Goal: Information Seeking & Learning: Find specific fact

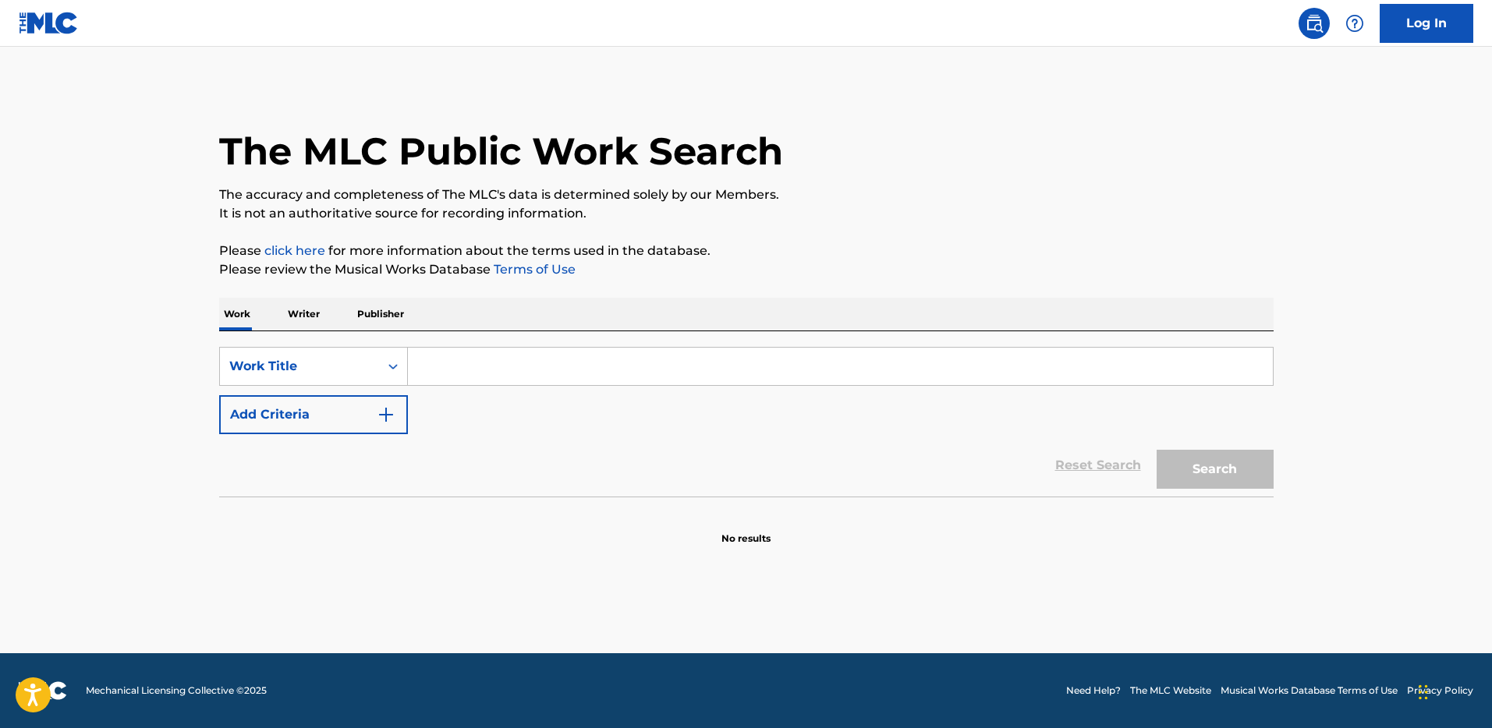
click at [485, 368] on input "Search Form" at bounding box center [840, 366] width 865 height 37
type input "cool"
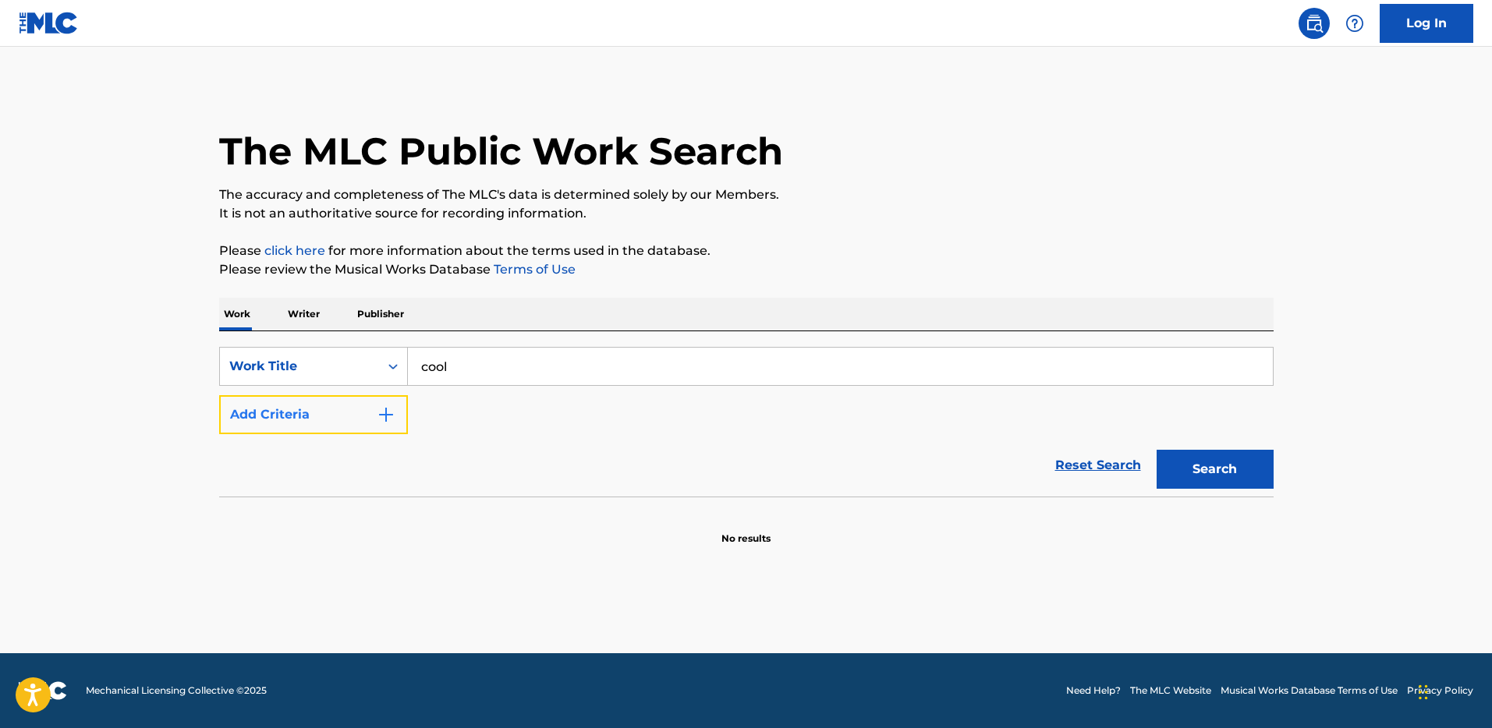
click at [356, 419] on button "Add Criteria" at bounding box center [313, 414] width 189 height 39
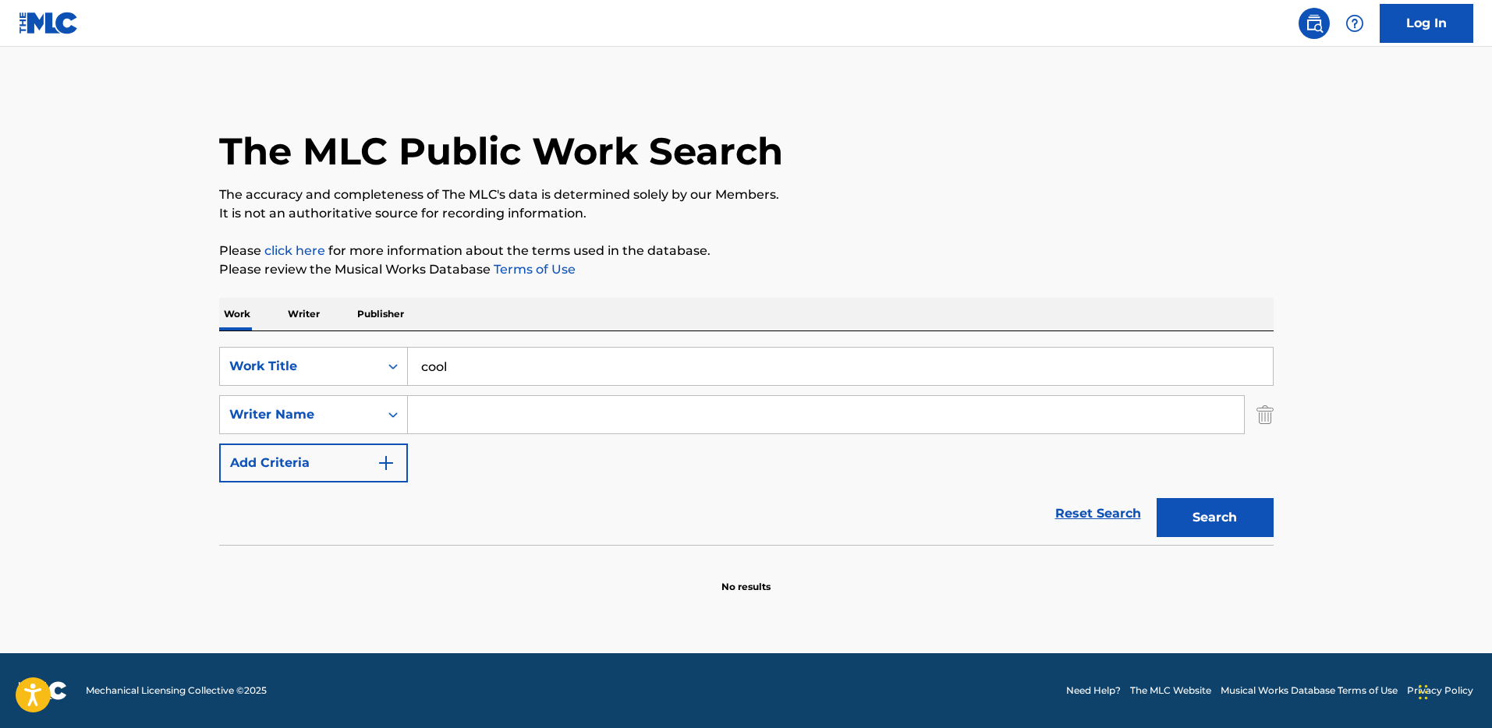
click at [443, 412] on input "Search Form" at bounding box center [826, 414] width 836 height 37
type input "[PERSON_NAME]"
click at [1156, 498] on button "Search" at bounding box center [1214, 517] width 117 height 39
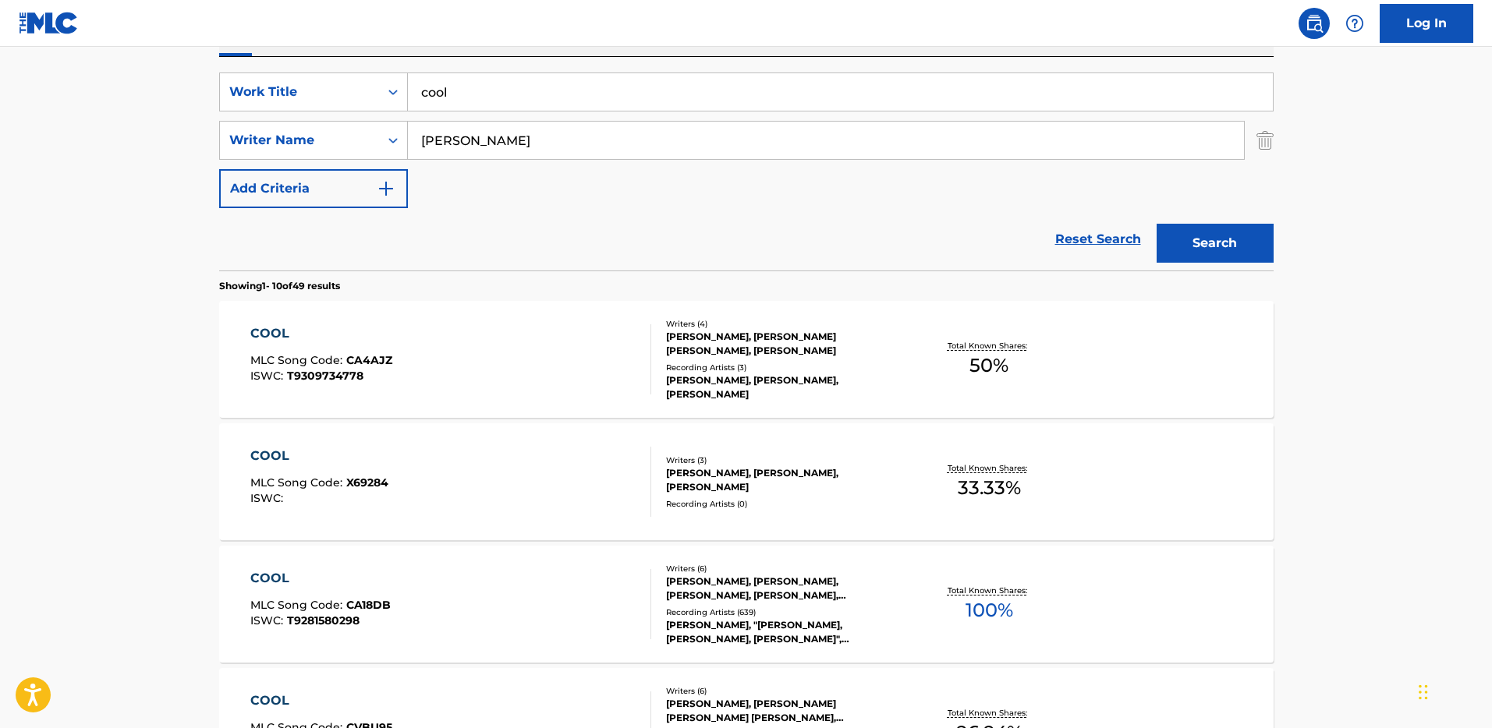
scroll to position [336, 0]
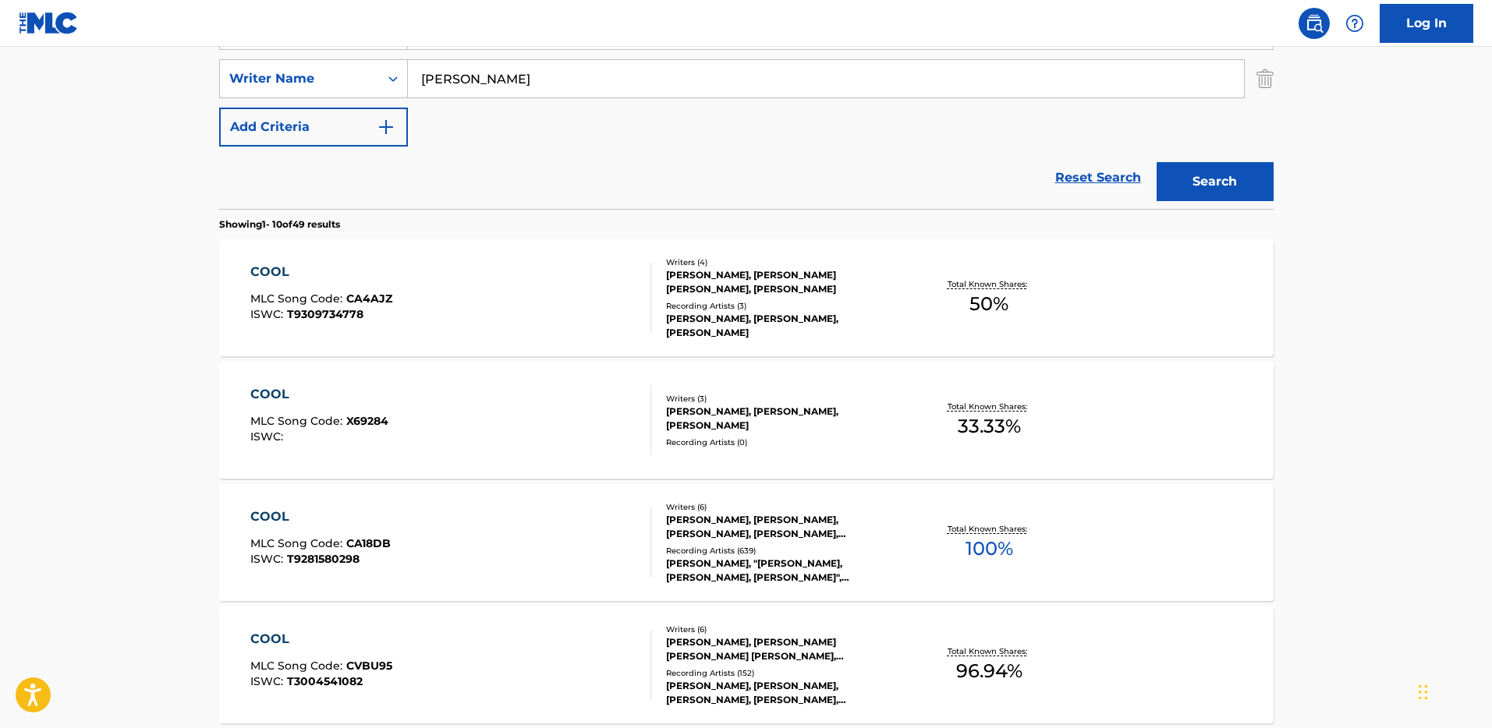
click at [596, 538] on div "COOL MLC Song Code : CA18DB ISWC : T9281580298" at bounding box center [450, 543] width 401 height 70
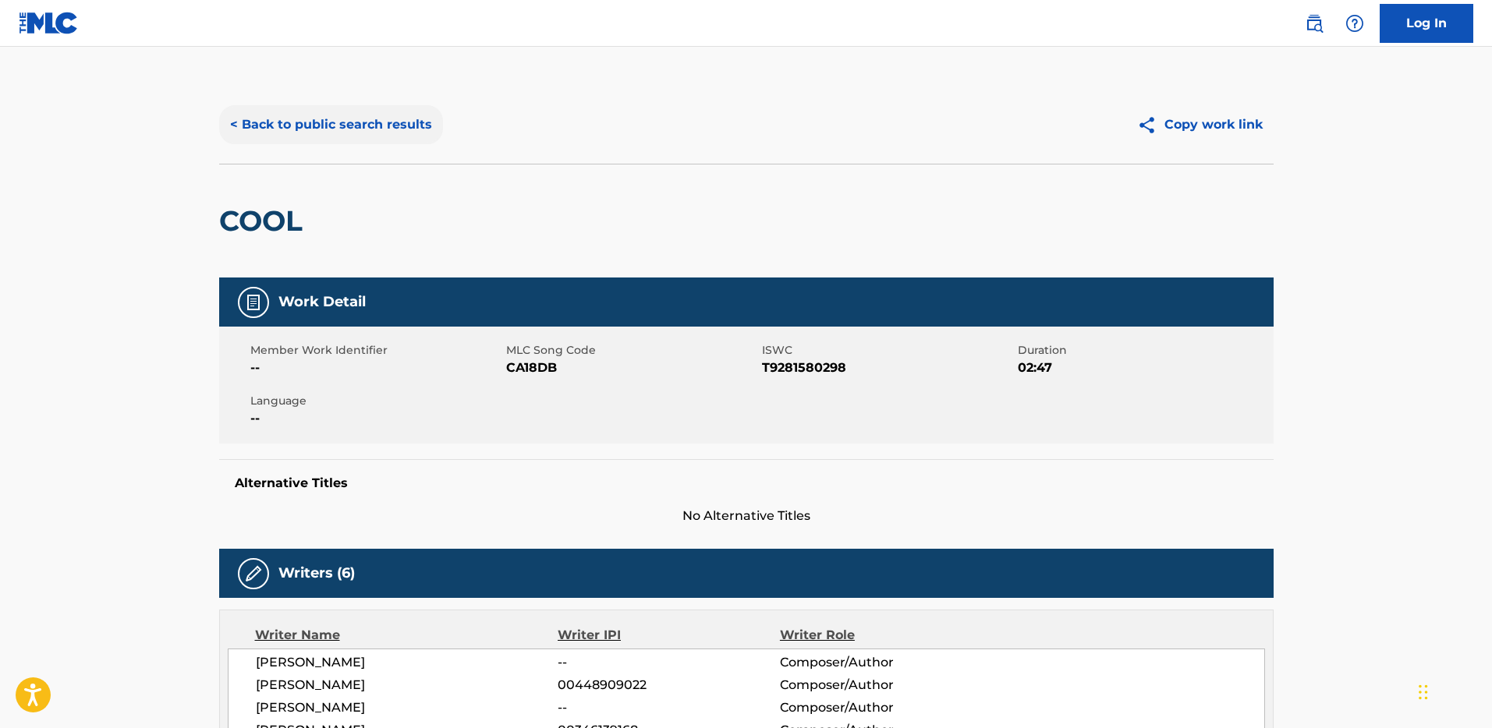
click at [386, 129] on button "< Back to public search results" at bounding box center [331, 124] width 224 height 39
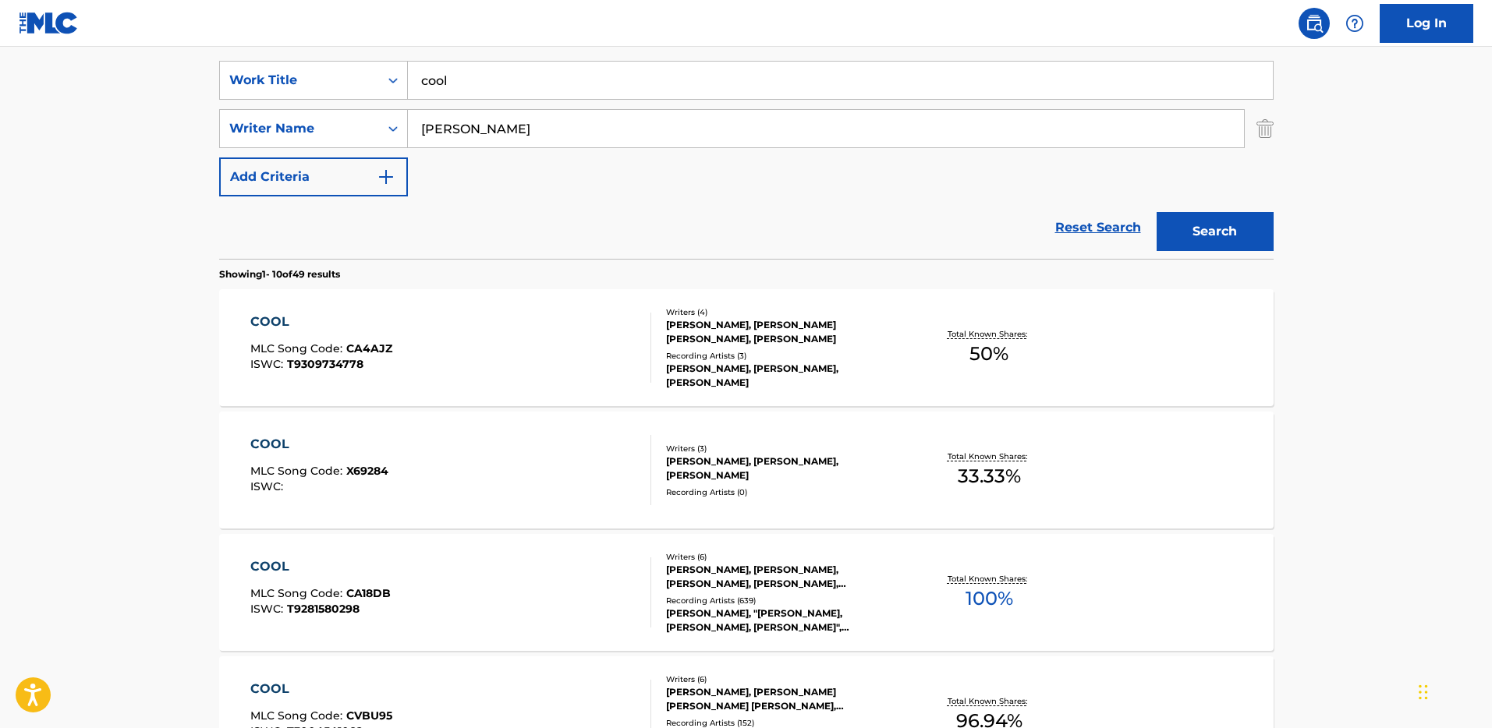
scroll to position [225, 0]
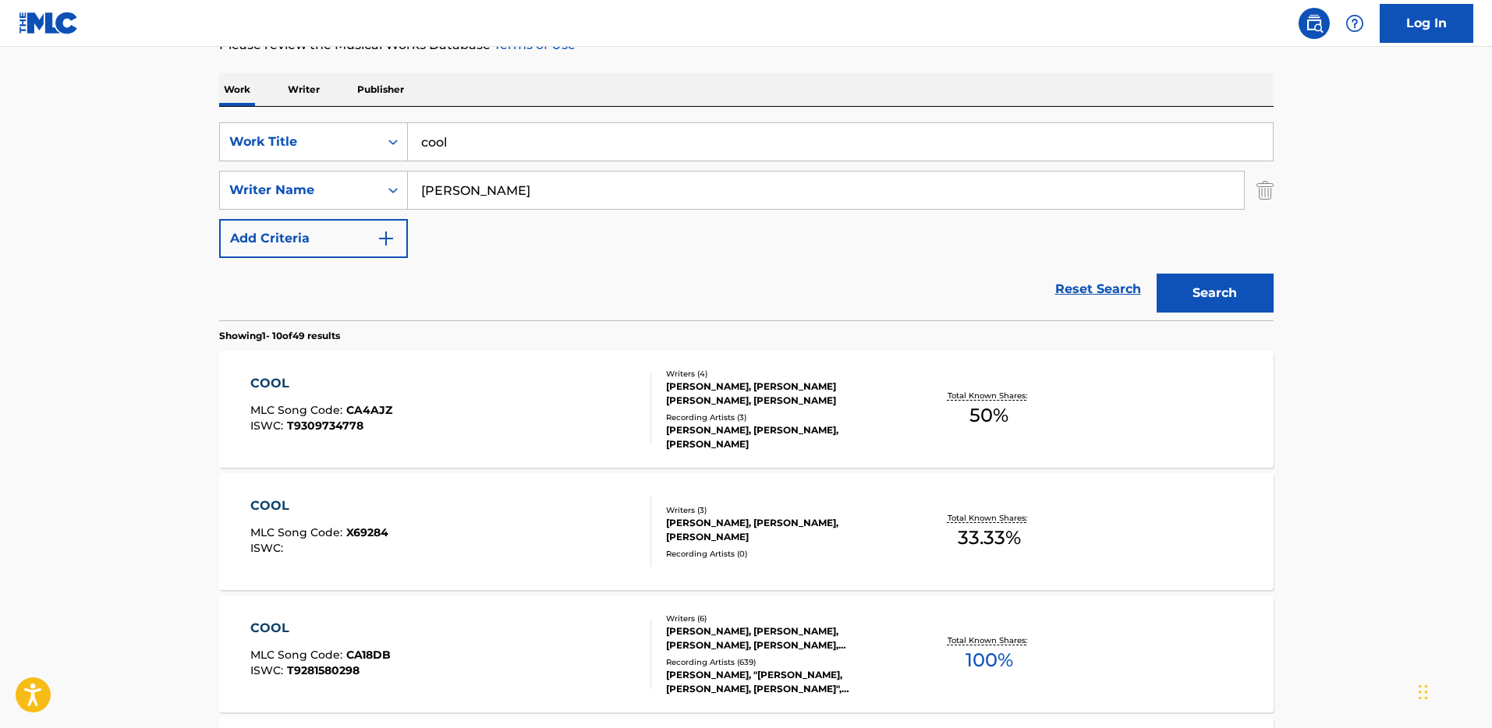
click at [465, 186] on input "[PERSON_NAME]" at bounding box center [826, 190] width 836 height 37
click at [482, 123] on input "cool" at bounding box center [840, 141] width 865 height 37
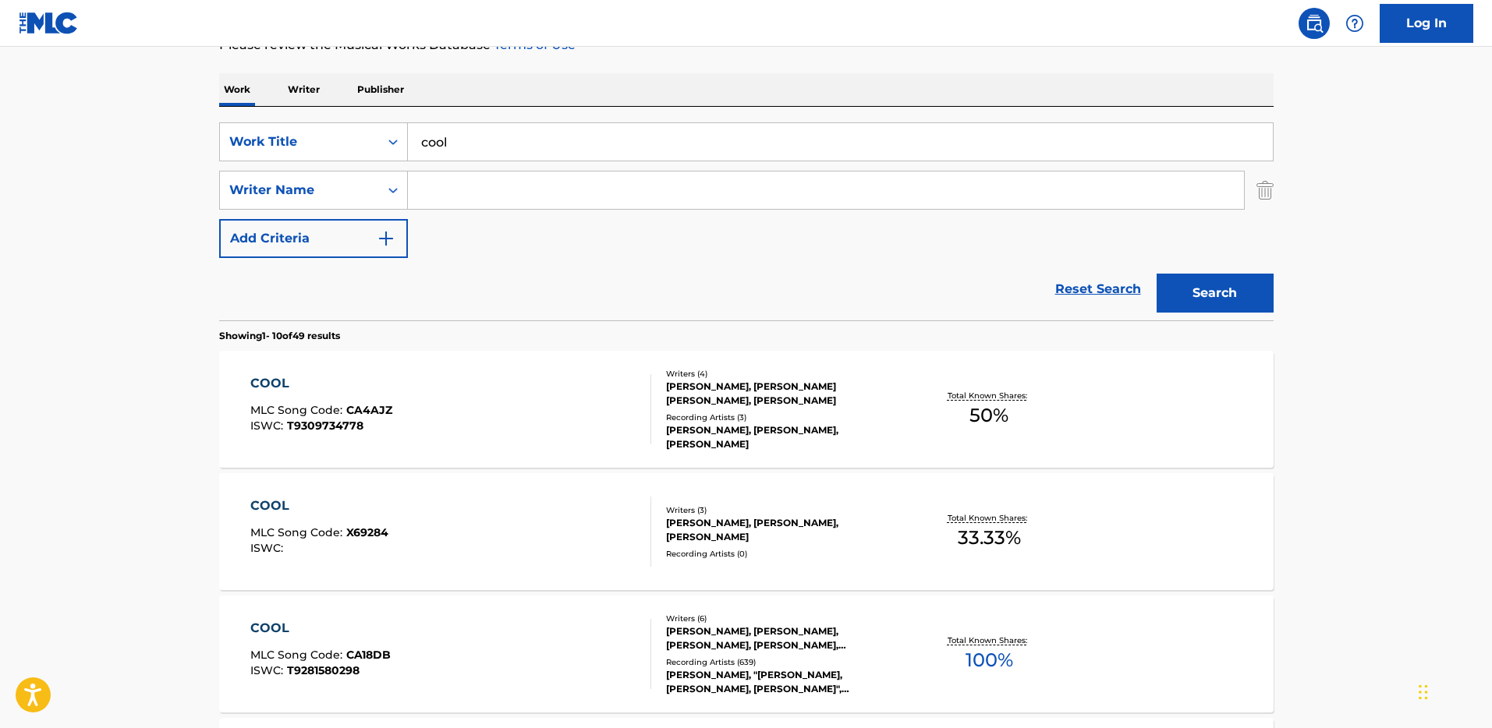
click at [482, 123] on input "cool" at bounding box center [840, 141] width 865 height 37
type input "life of a showgirl"
click at [945, 193] on input "Search Form" at bounding box center [826, 190] width 836 height 37
type input "swift"
click at [1156, 274] on button "Search" at bounding box center [1214, 293] width 117 height 39
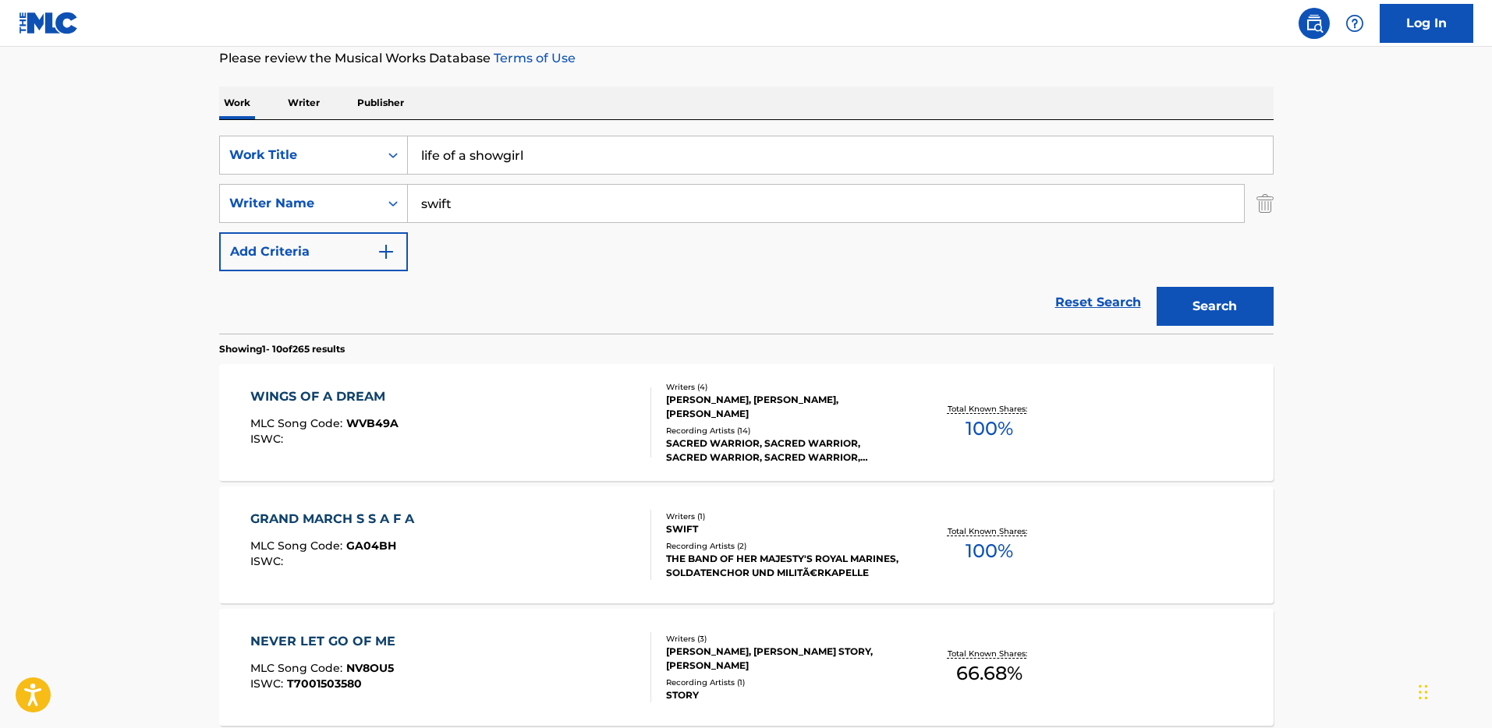
scroll to position [212, 0]
click at [533, 158] on input "life of a showgirl" at bounding box center [840, 154] width 865 height 37
type input "cool"
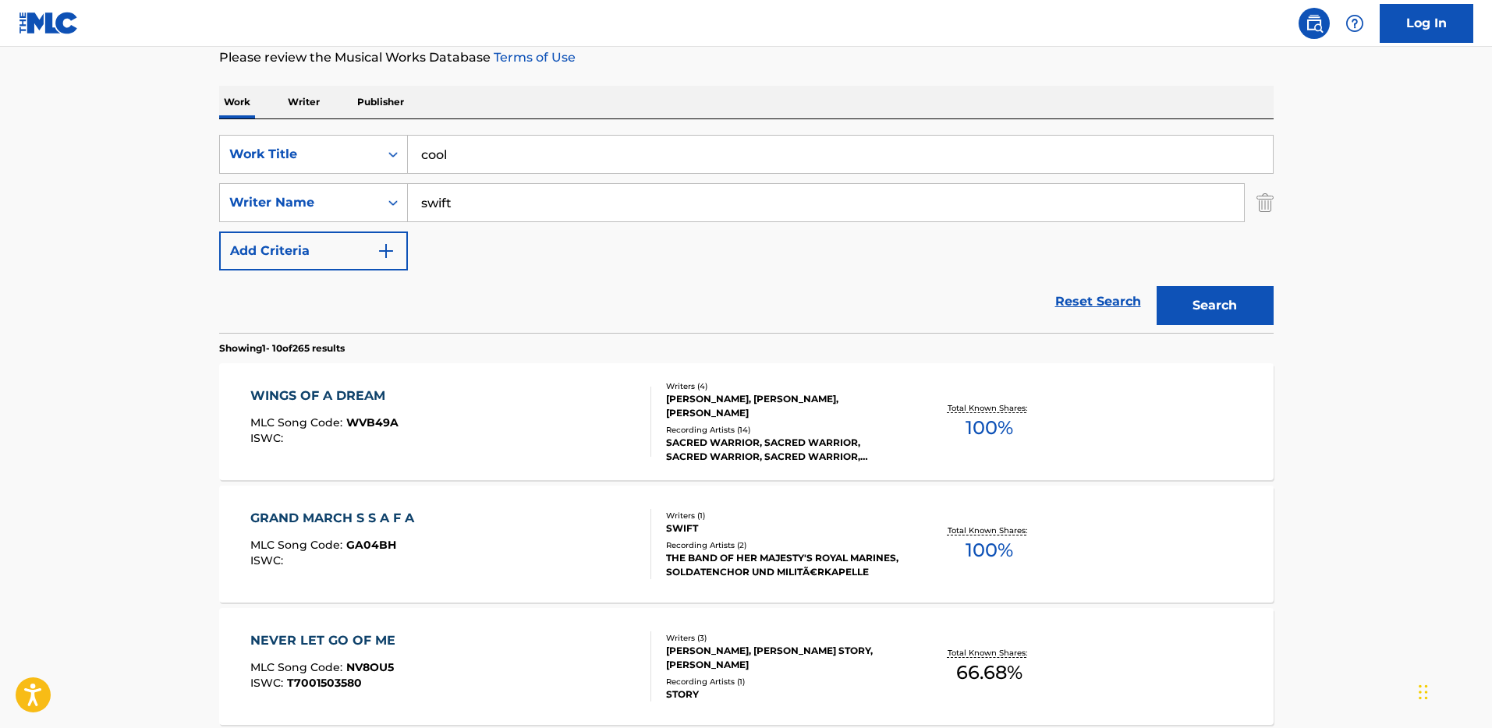
click at [448, 203] on input "swift" at bounding box center [826, 202] width 836 height 37
type input "[PERSON_NAME]"
click at [1156, 286] on button "Search" at bounding box center [1214, 305] width 117 height 39
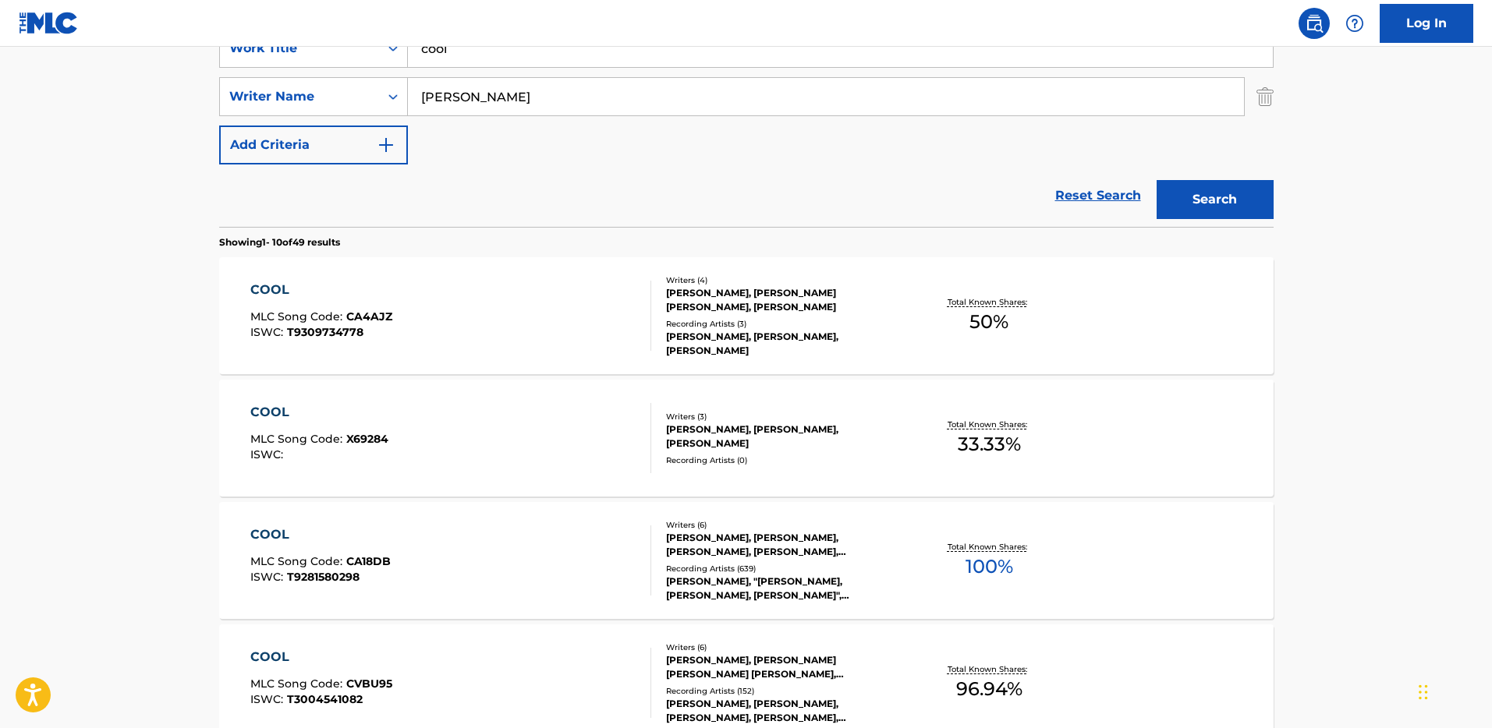
scroll to position [331, 0]
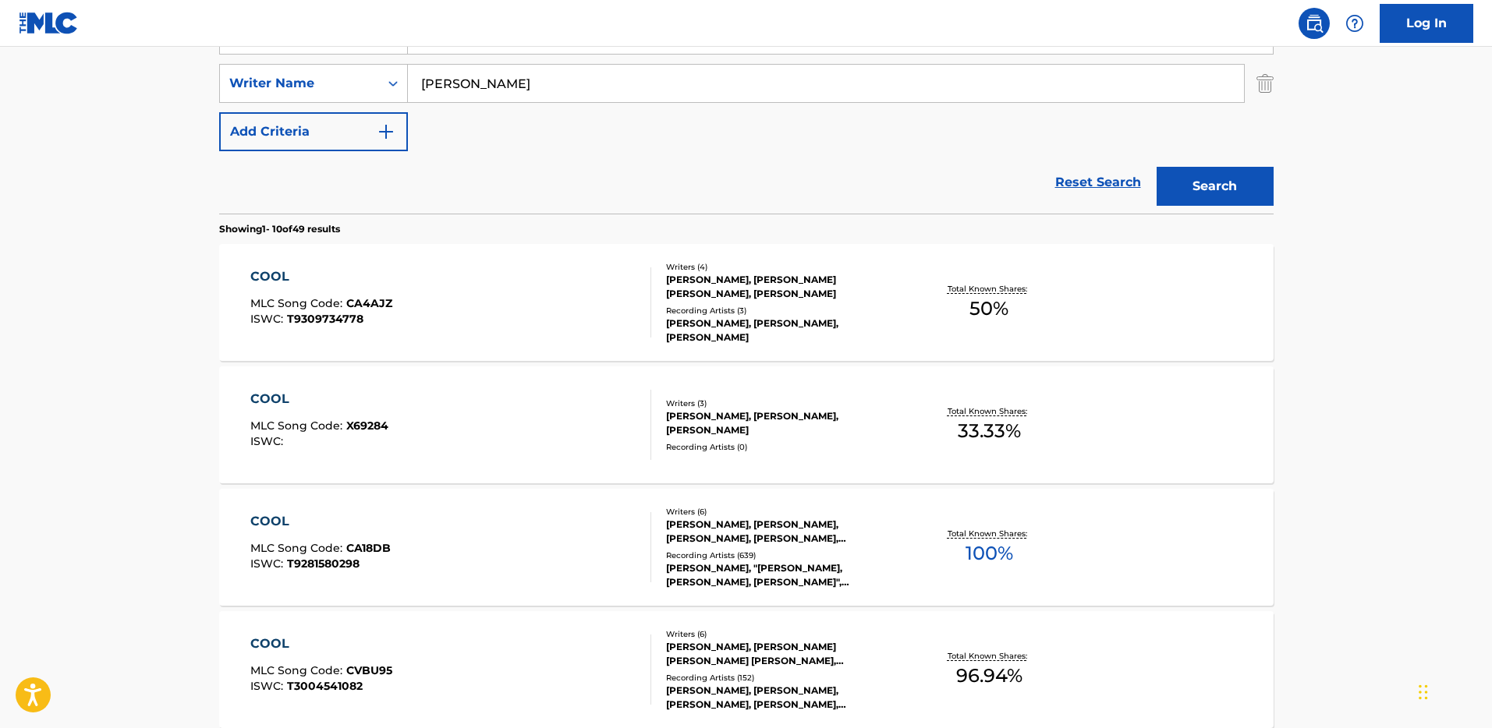
click at [557, 558] on div "COOL MLC Song Code : CA18DB ISWC : T9281580298" at bounding box center [450, 547] width 401 height 70
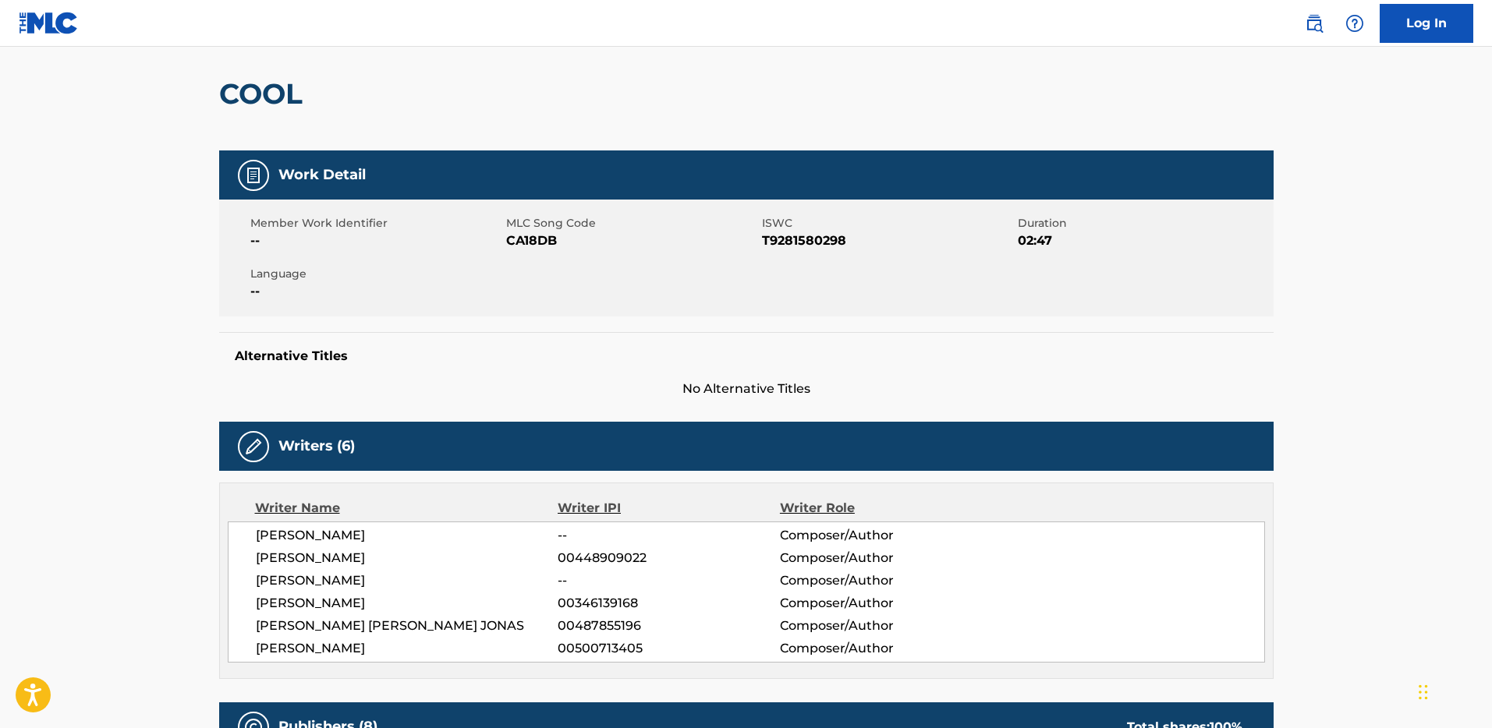
scroll to position [129, 0]
